Goal: Task Accomplishment & Management: Manage account settings

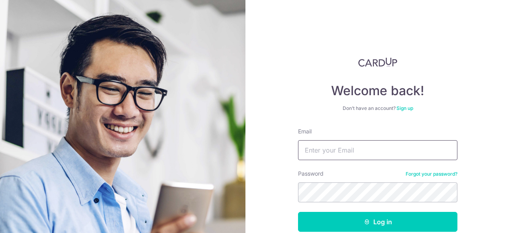
click at [316, 152] on input "Email" at bounding box center [377, 150] width 159 height 20
type input "[EMAIL_ADDRESS][DOMAIN_NAME]"
click at [298, 212] on button "Log in" at bounding box center [377, 222] width 159 height 20
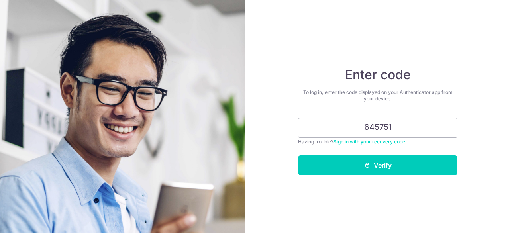
type input "645751"
click at [298, 155] on button "Verify" at bounding box center [377, 165] width 159 height 20
